Goal: Task Accomplishment & Management: Manage account settings

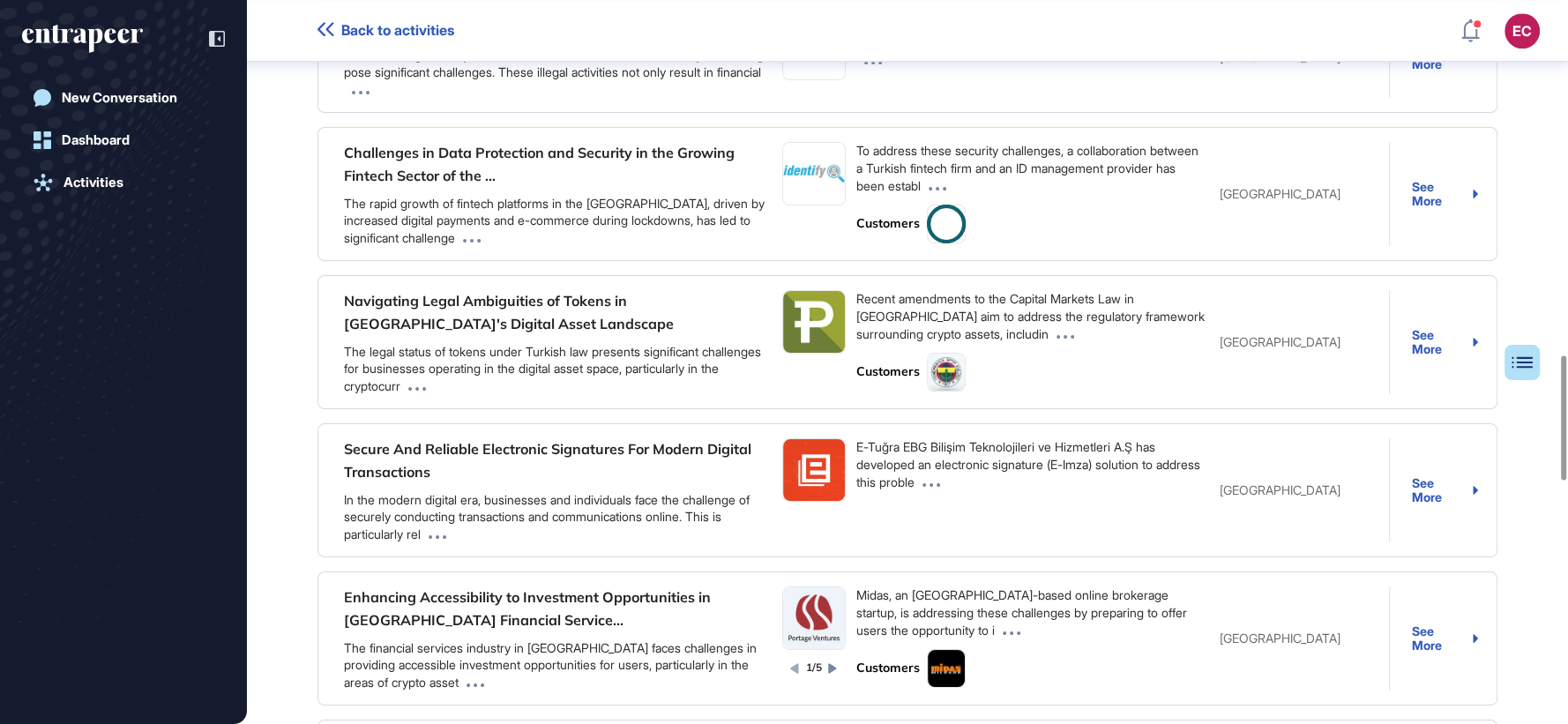
scroll to position [2066, 0]
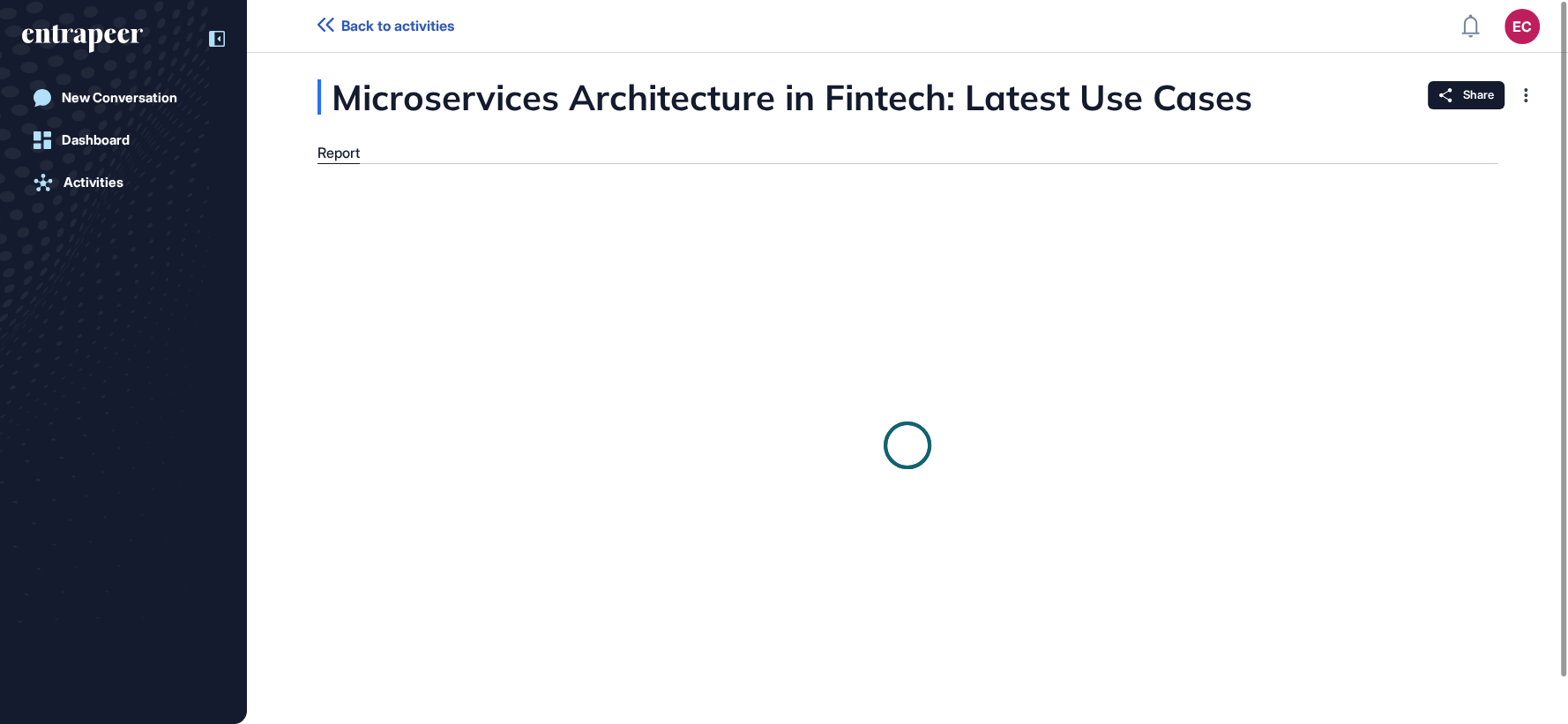
click at [210, 46] on icon at bounding box center [217, 38] width 16 height 16
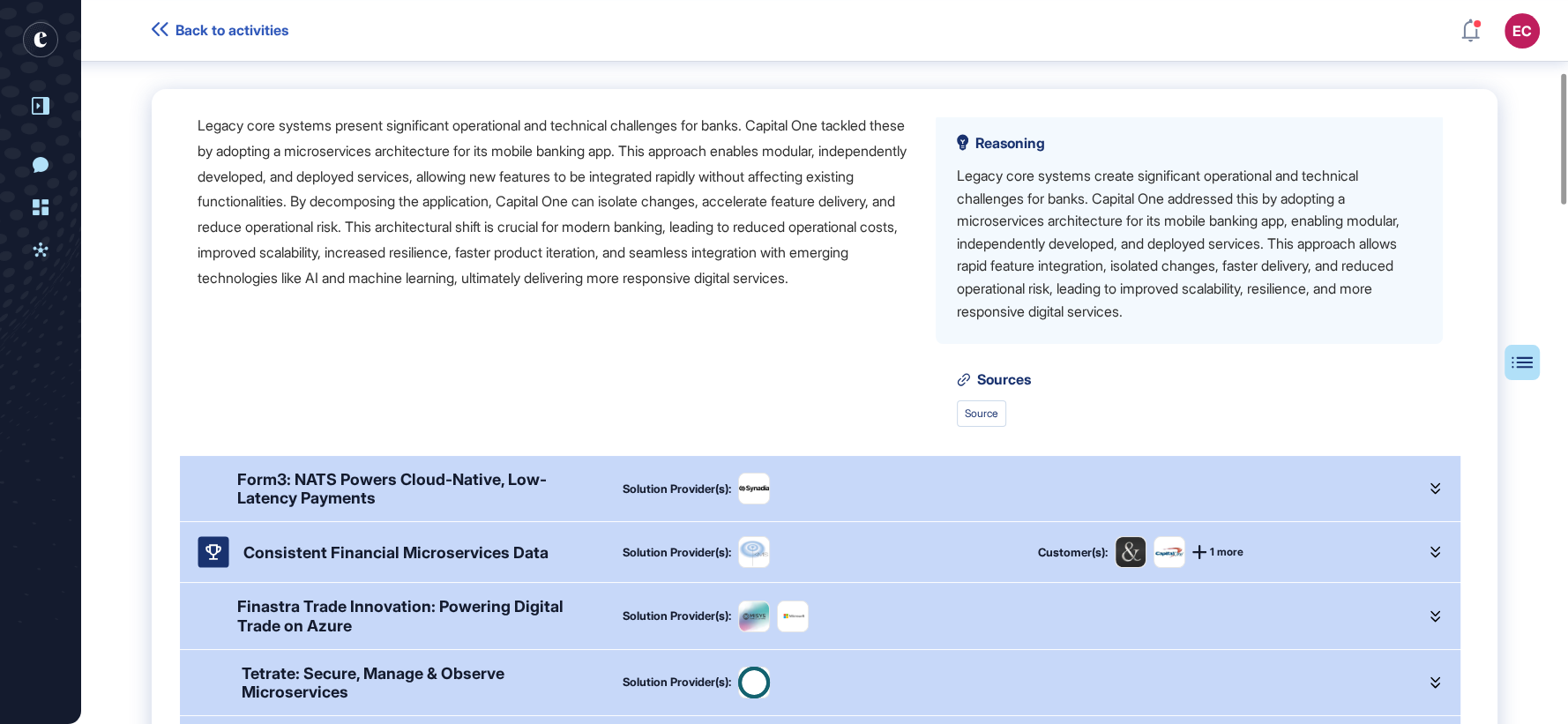
scroll to position [195, 0]
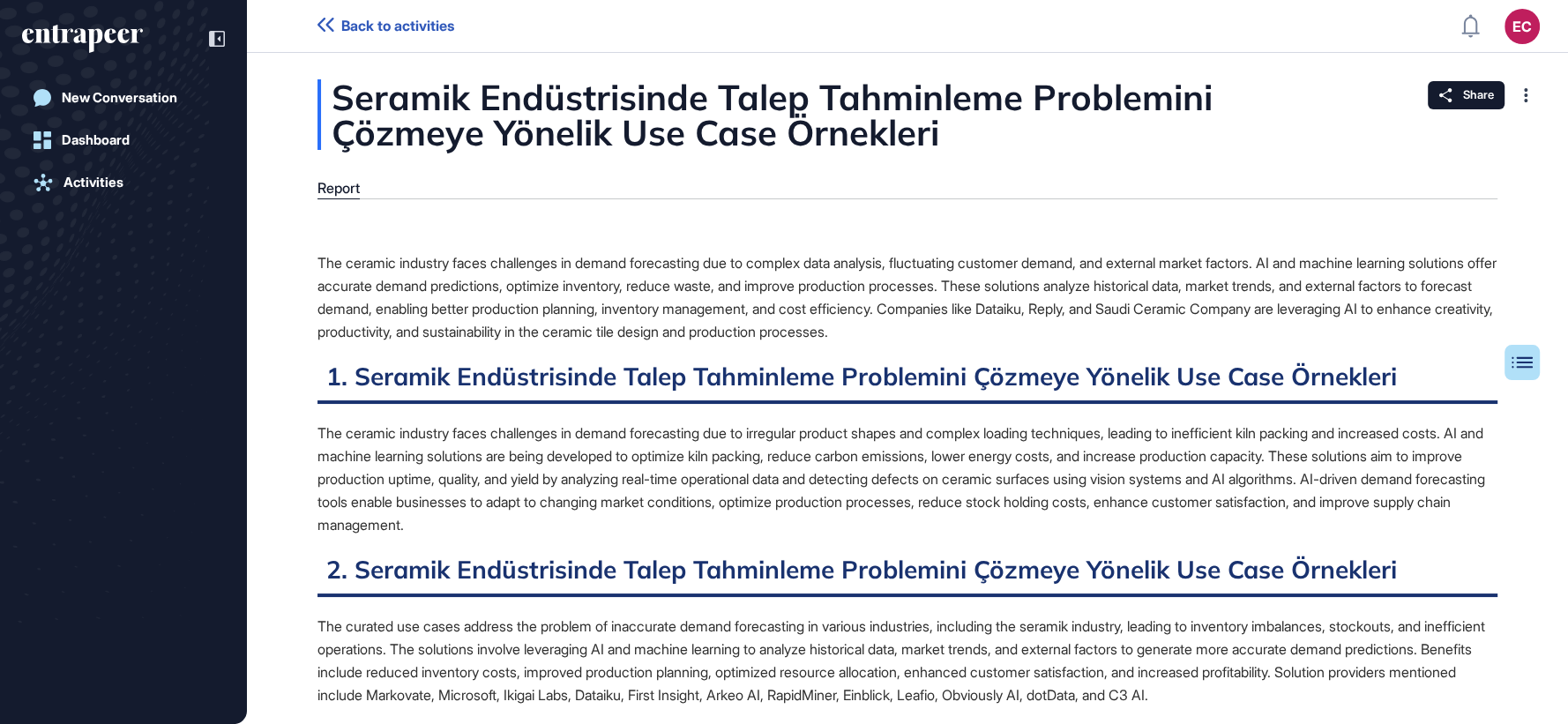
scroll to position [1, 1]
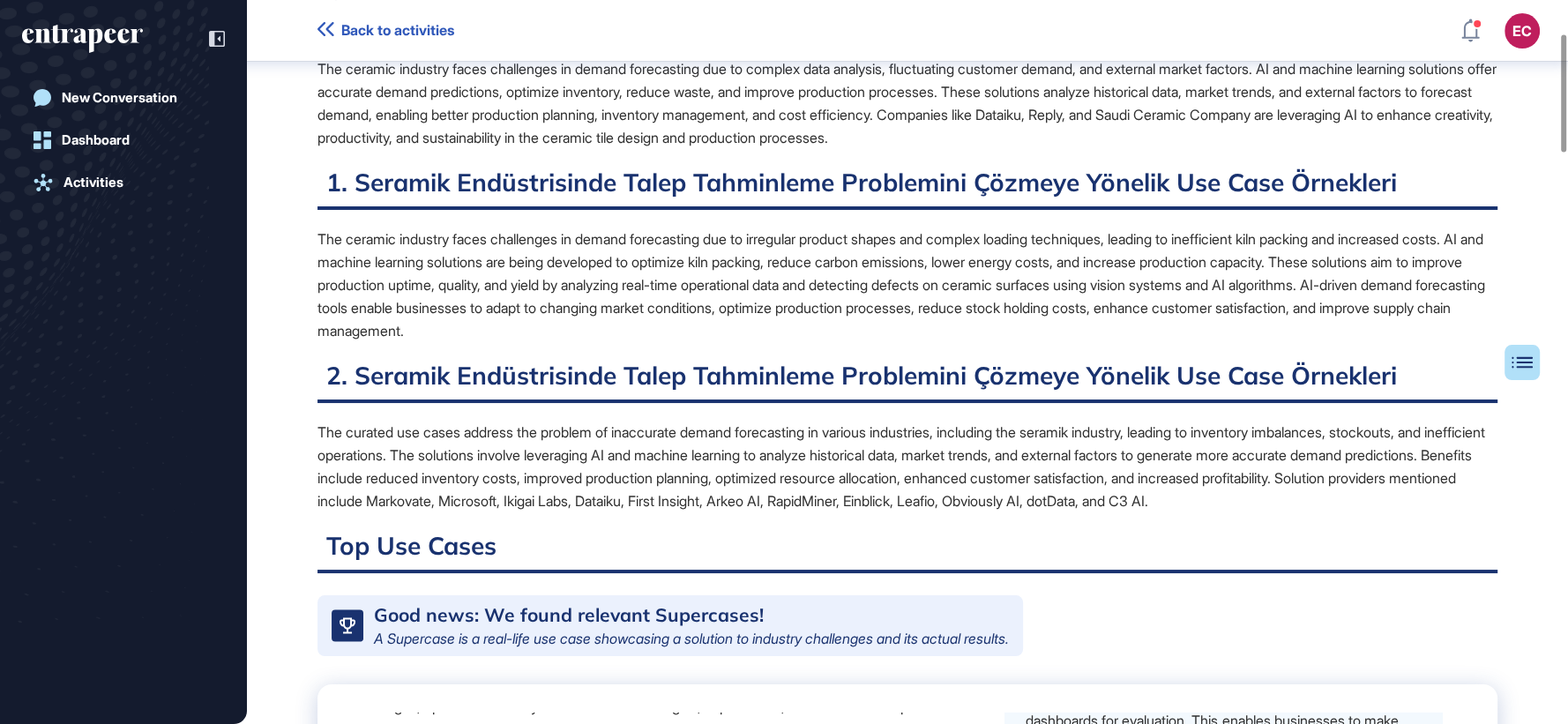
scroll to position [205, 0]
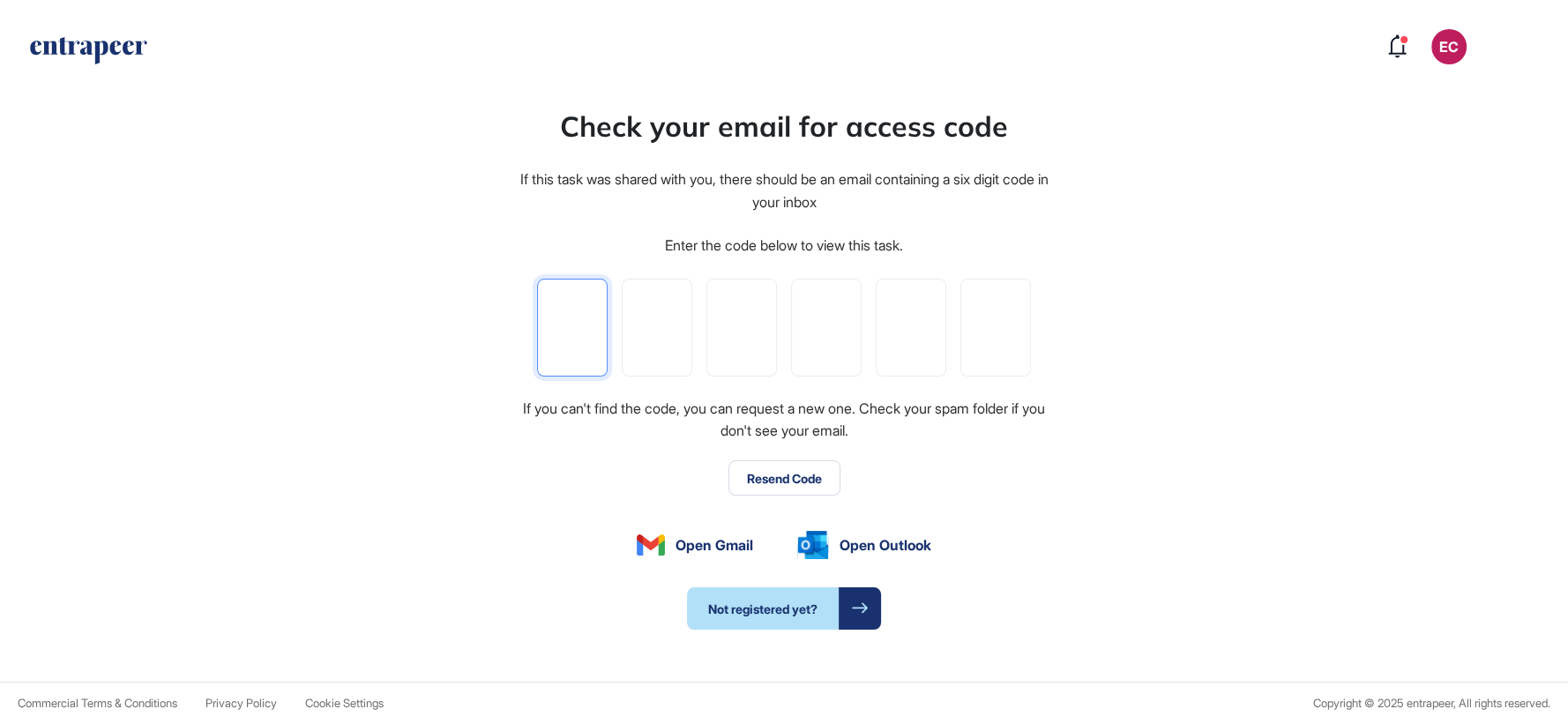
type input "*"
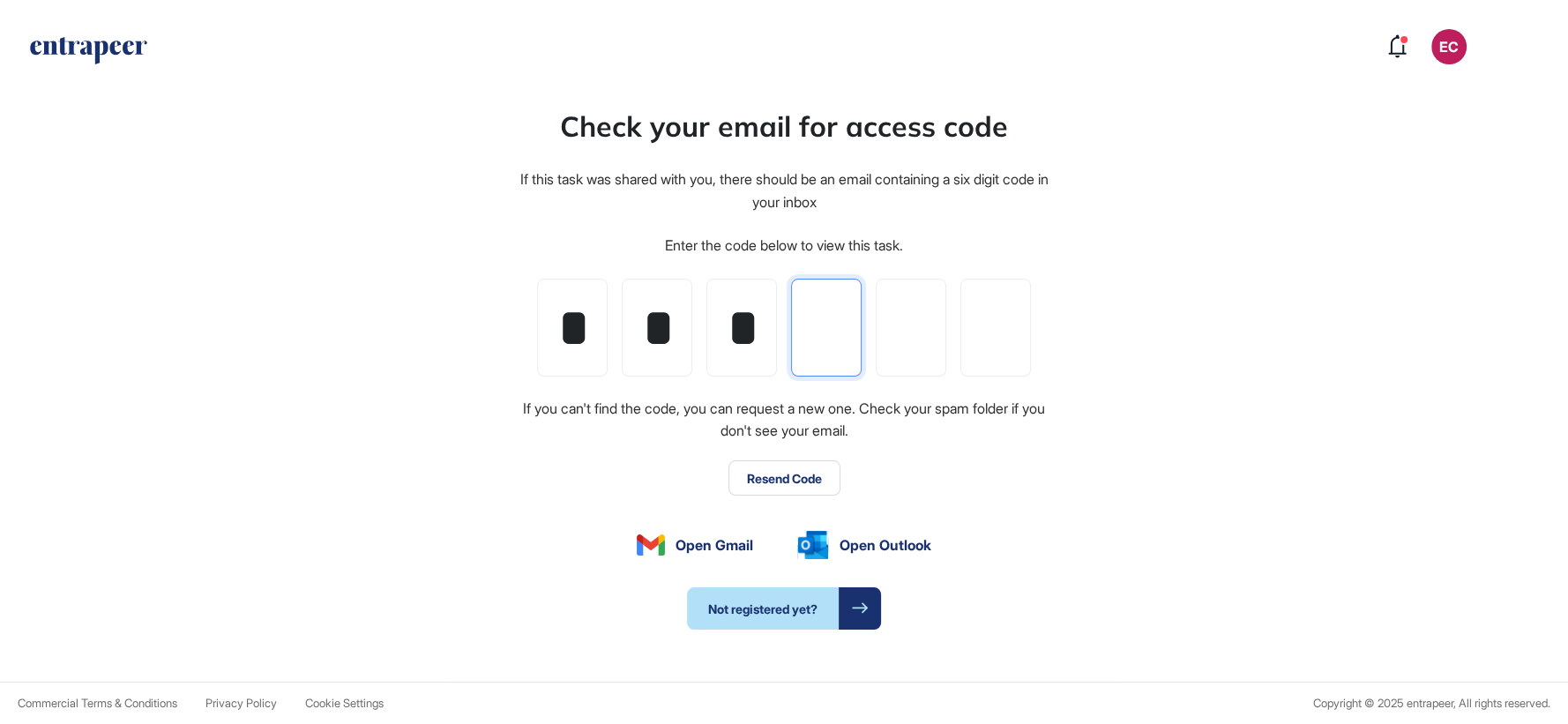
type input "*"
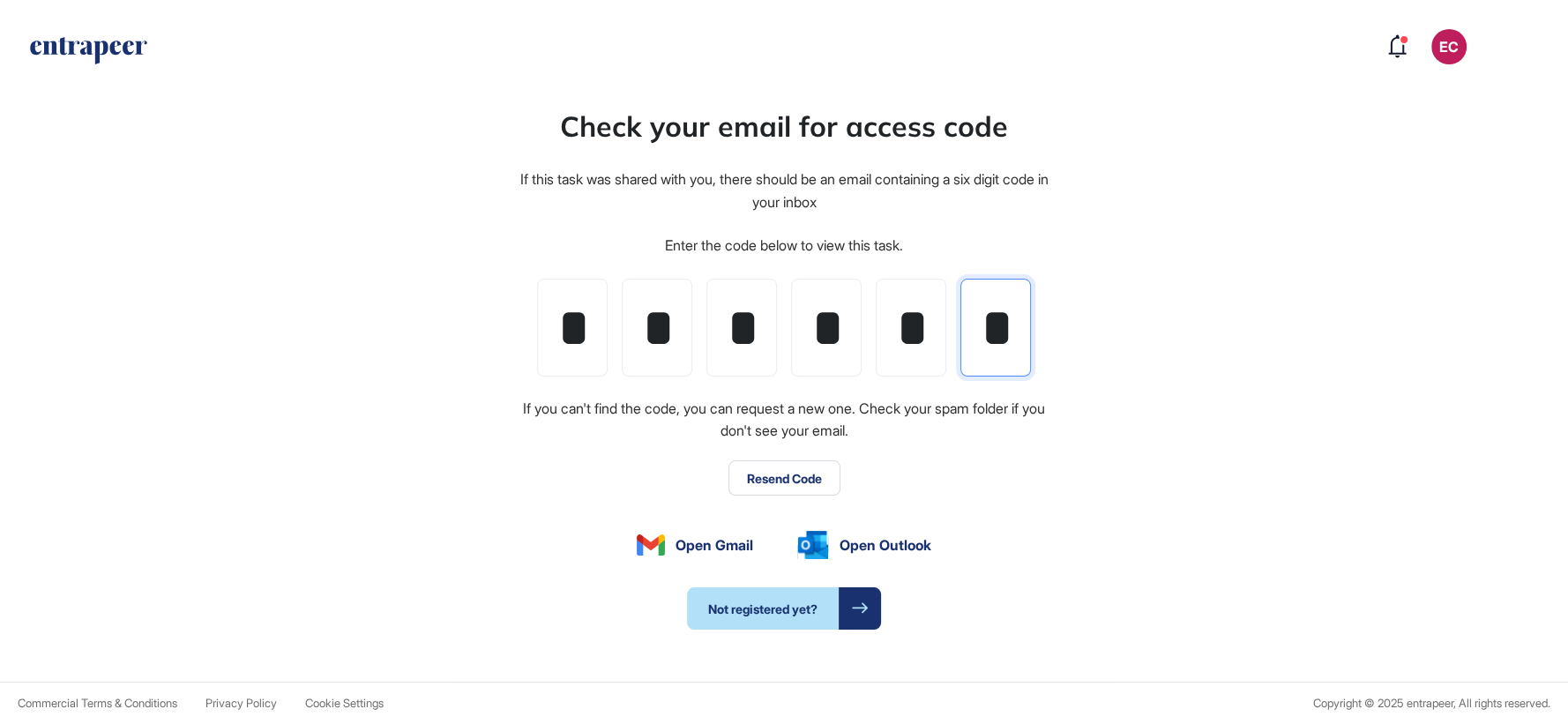
scroll to position [0, 2]
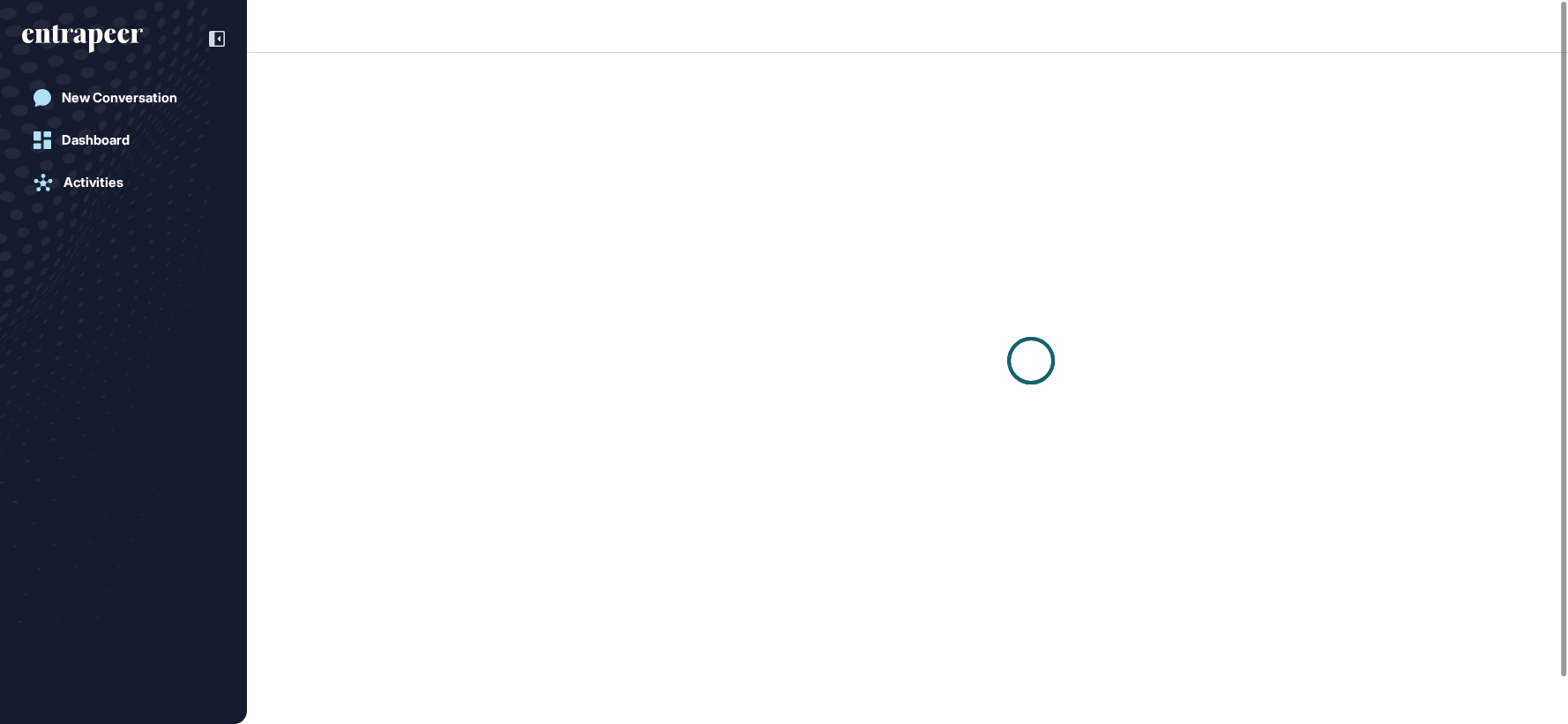
scroll to position [1, 1]
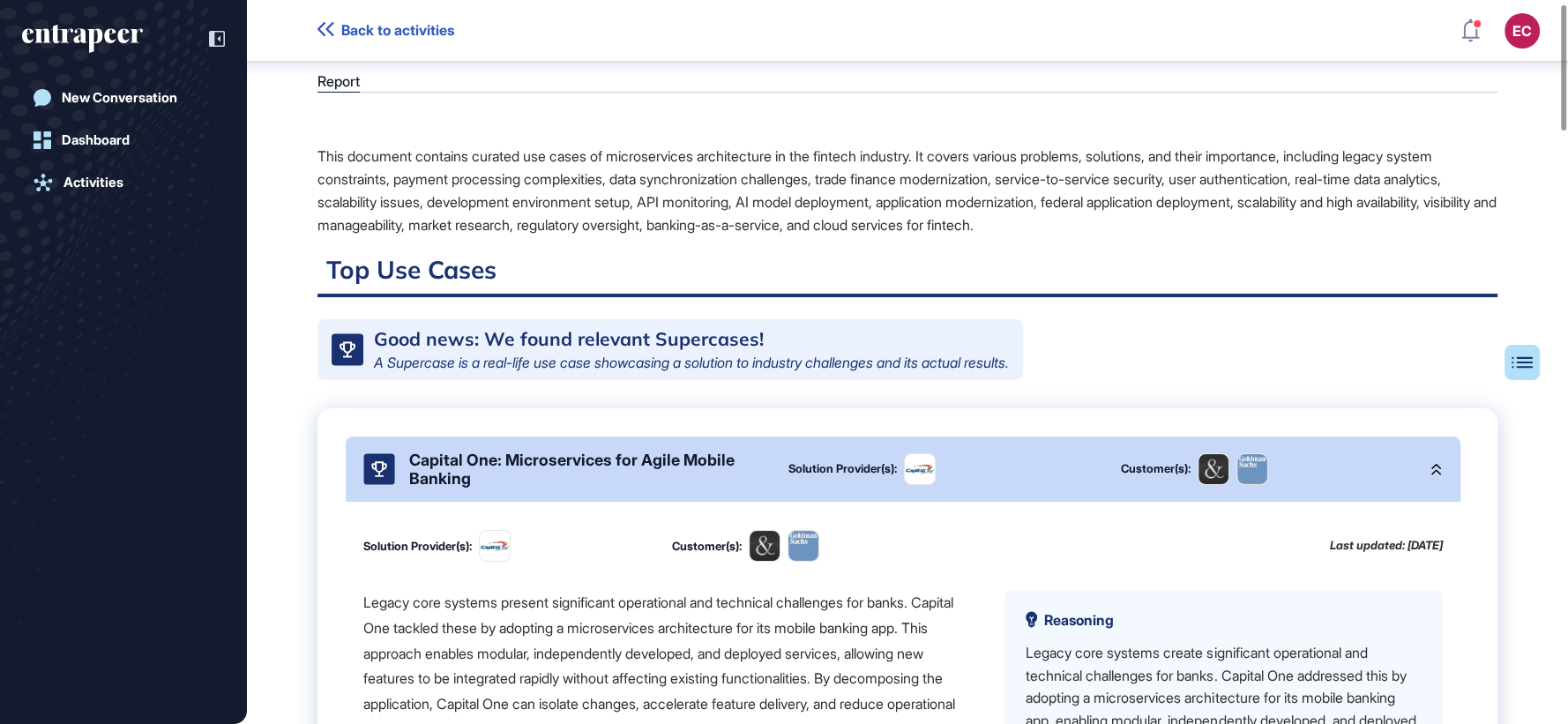
scroll to position [1, 0]
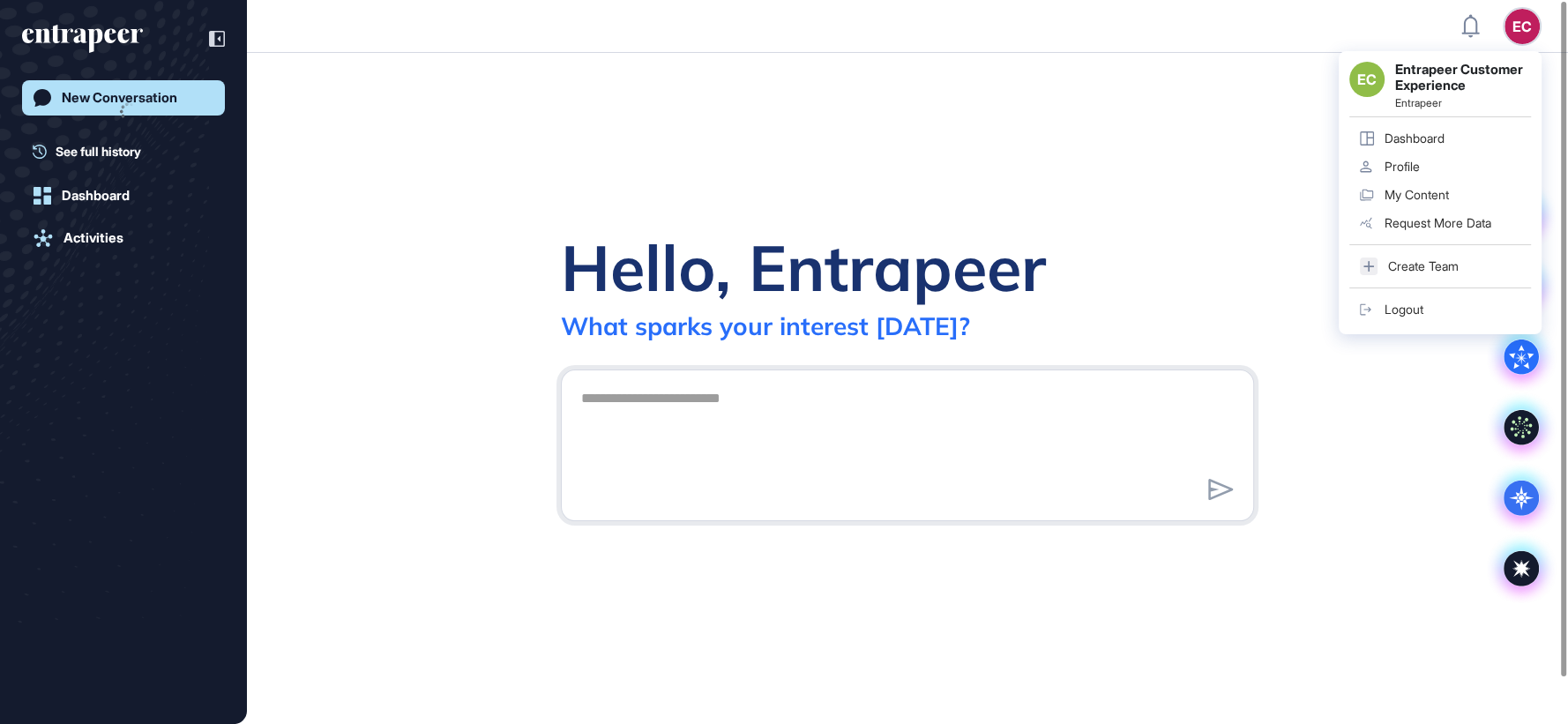
click at [1516, 35] on div "EC" at bounding box center [1522, 27] width 35 height 35
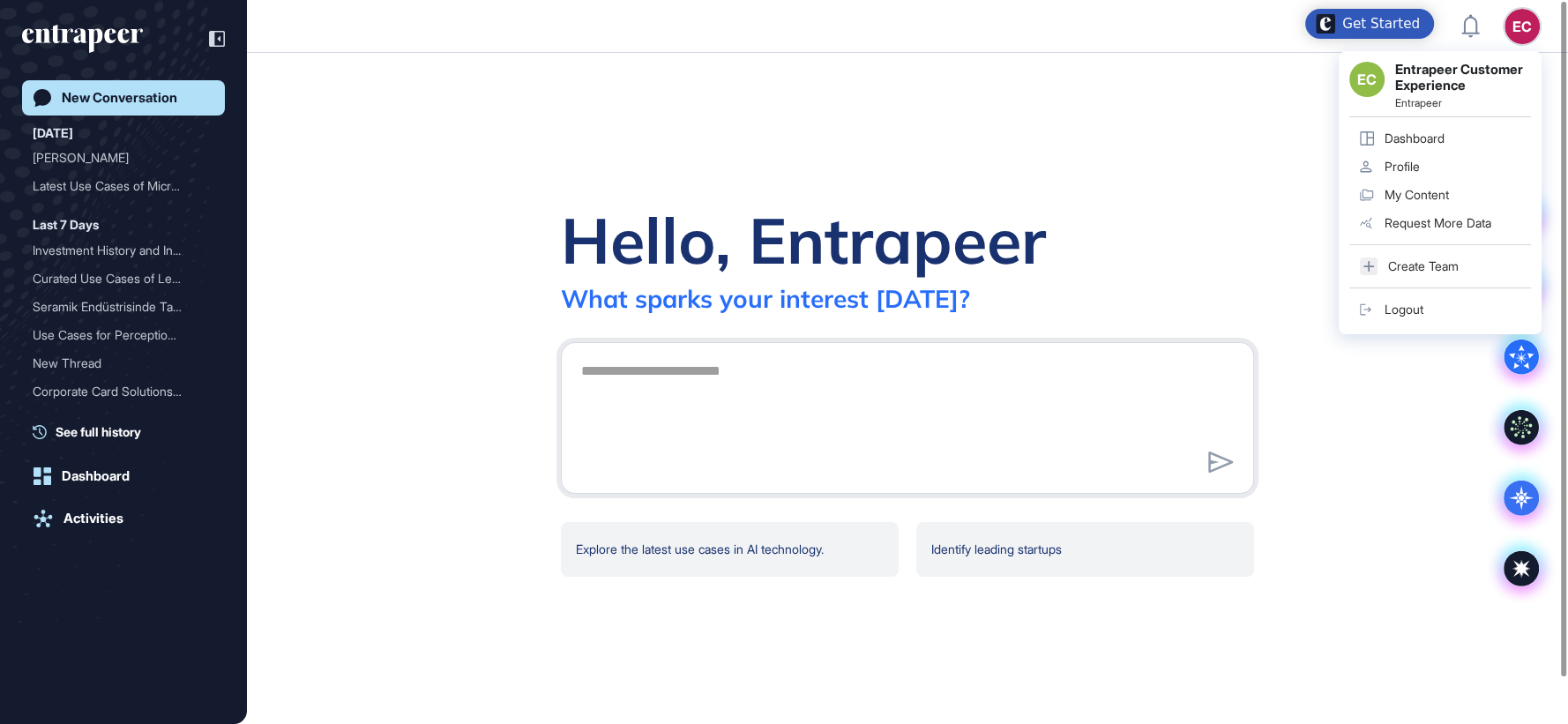
click at [1456, 306] on link "Logout" at bounding box center [1439, 309] width 181 height 28
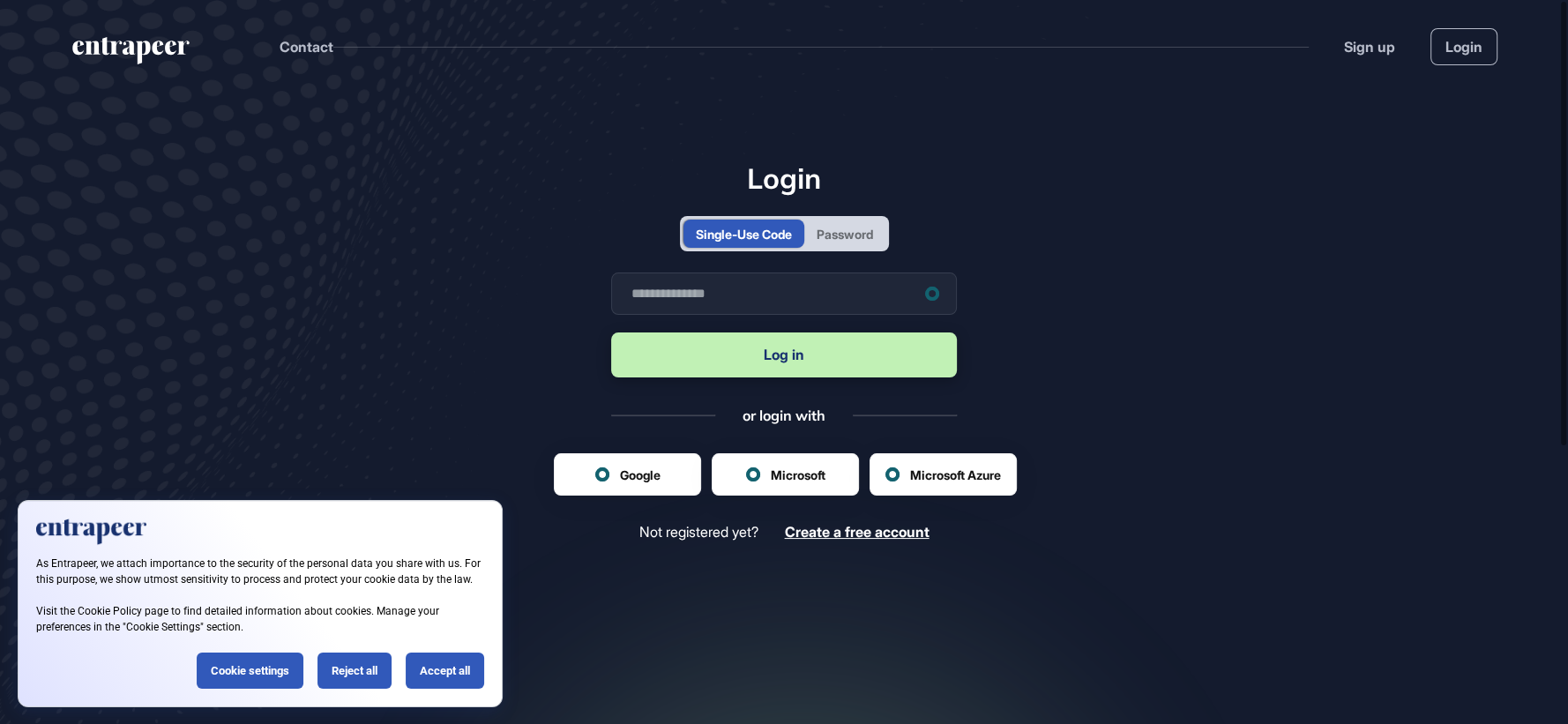
scroll to position [1, 1]
click at [853, 240] on div "Password" at bounding box center [844, 234] width 56 height 19
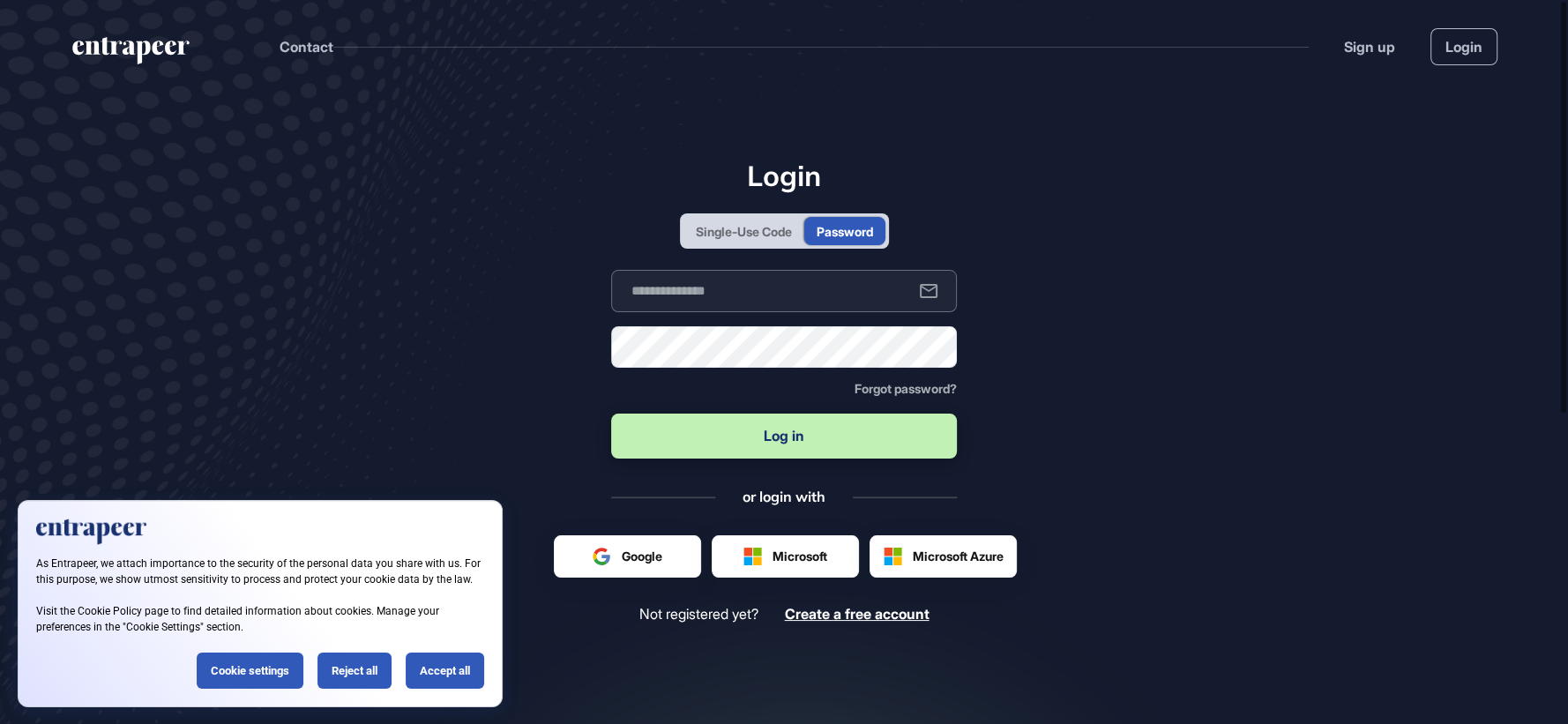
click at [825, 288] on input "text" at bounding box center [783, 291] width 345 height 43
type input "**********"
click at [821, 289] on input "**********" at bounding box center [783, 291] width 345 height 43
click at [628, 399] on form "**********" at bounding box center [783, 366] width 345 height 193
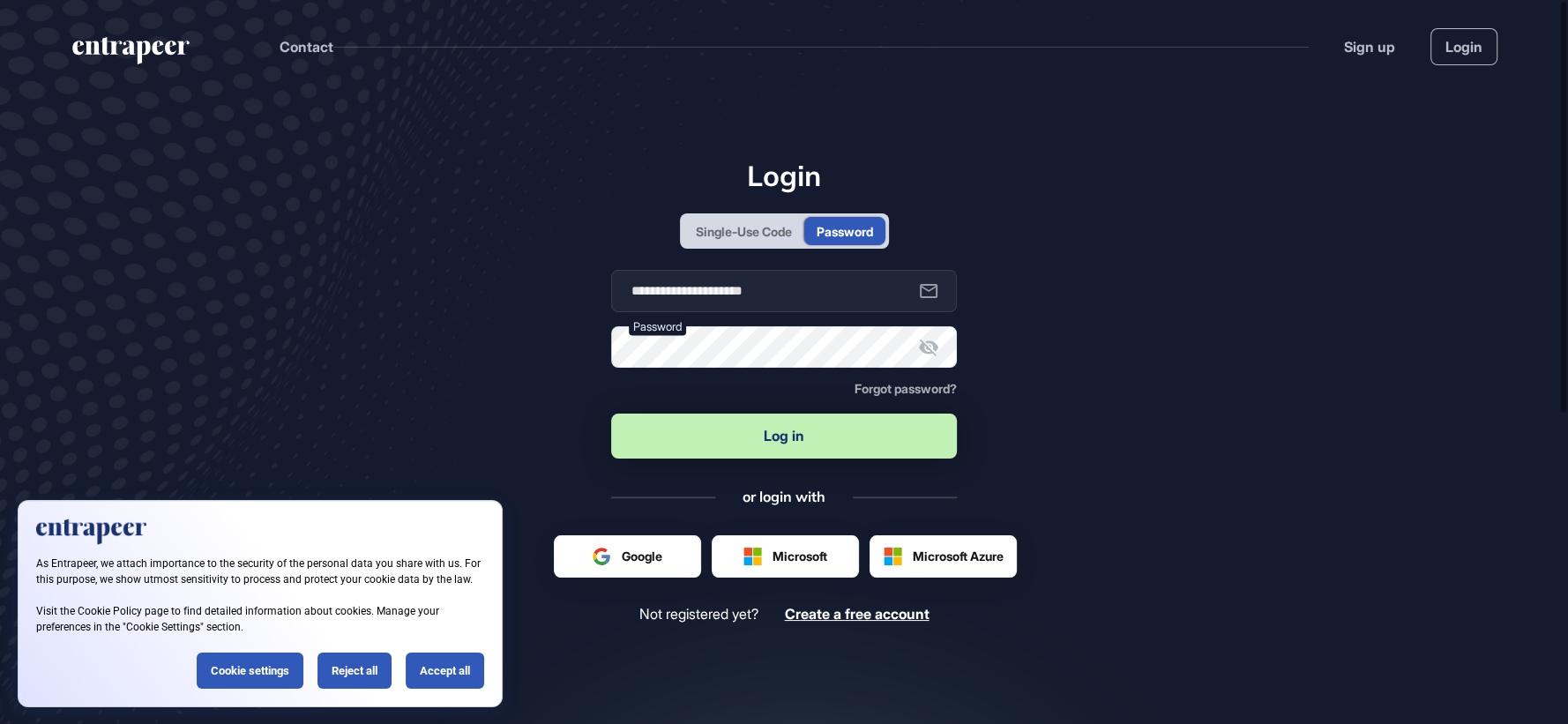
click at [641, 428] on button "Log in" at bounding box center [783, 436] width 345 height 45
